Goal: Feedback & Contribution: Submit feedback/report problem

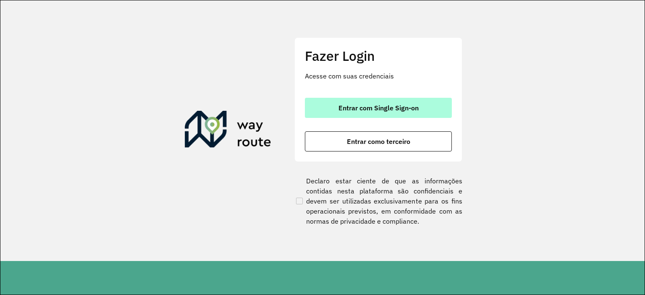
click at [346, 109] on span "Entrar com Single Sign-on" at bounding box center [379, 108] width 80 height 7
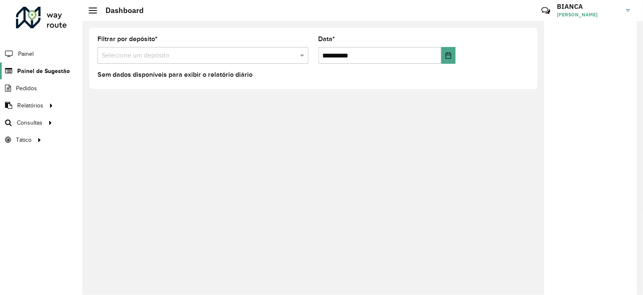
click at [26, 71] on span "Painel de Sugestão" at bounding box center [43, 71] width 53 height 9
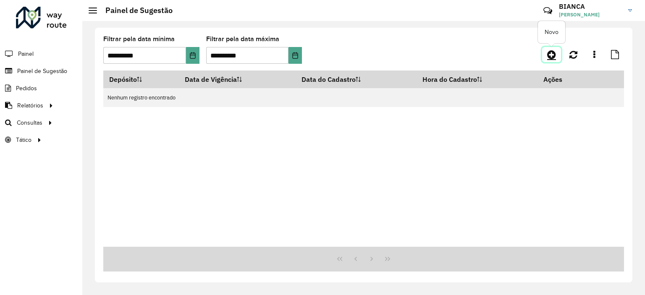
click at [548, 57] on icon at bounding box center [552, 55] width 9 height 10
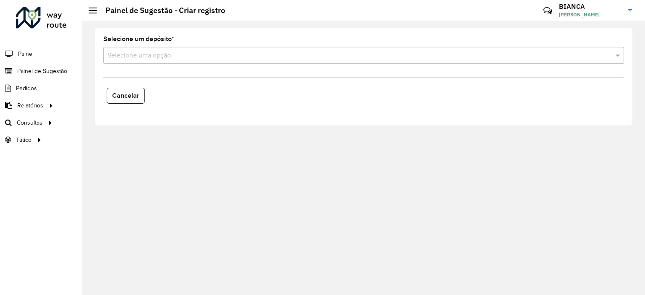
click at [198, 55] on input "text" at bounding box center [356, 56] width 496 height 10
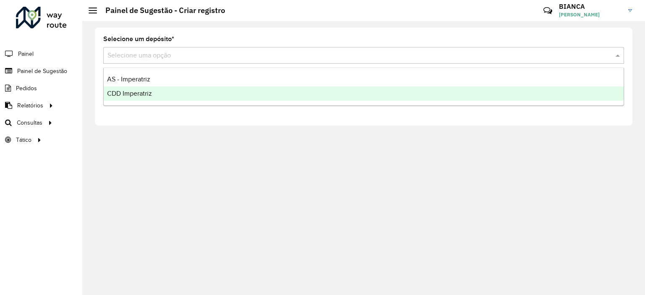
click at [158, 95] on div "CDD Imperatriz" at bounding box center [364, 94] width 520 height 14
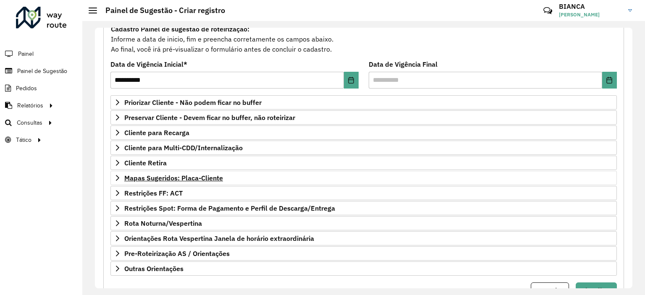
scroll to position [120, 0]
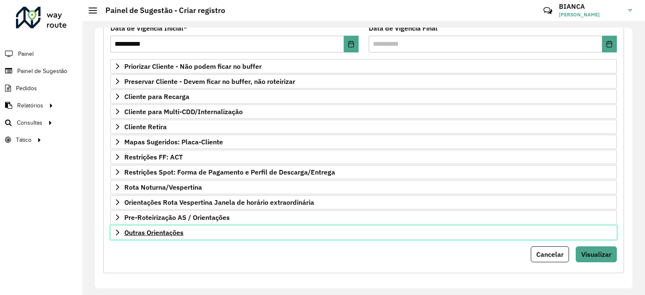
click at [142, 235] on link "Outras Orientações" at bounding box center [364, 233] width 507 height 14
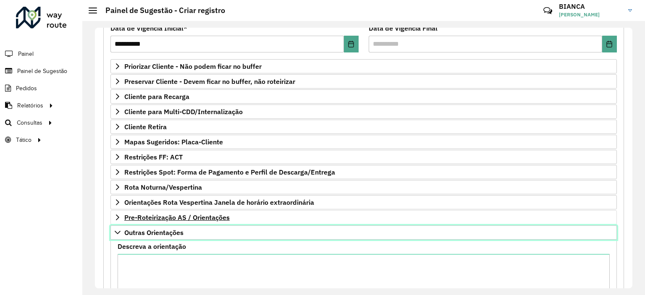
scroll to position [217, 0]
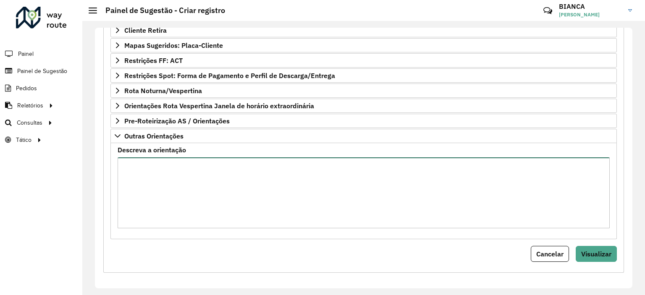
click at [191, 179] on textarea "Descreva a orientação" at bounding box center [364, 193] width 493 height 71
type textarea "**********"
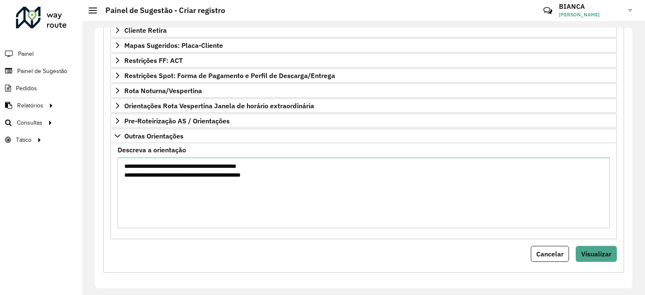
click at [237, 250] on div "Cancelar Visualizar" at bounding box center [364, 254] width 507 height 16
click at [454, 261] on div "**********" at bounding box center [363, 80] width 521 height 387
click at [586, 250] on span "Visualizar" at bounding box center [597, 254] width 30 height 8
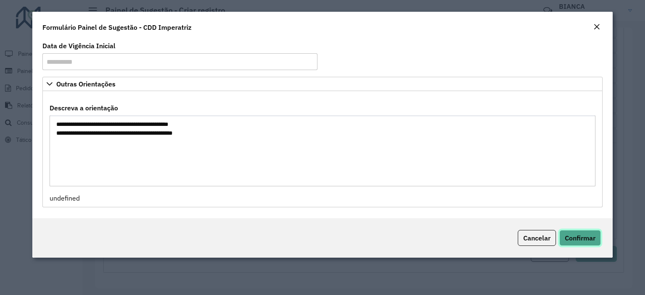
click at [572, 237] on span "Confirmar" at bounding box center [580, 238] width 31 height 8
